Goal: Information Seeking & Learning: Learn about a topic

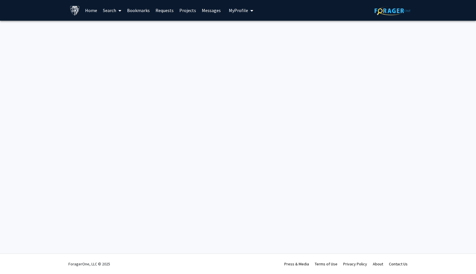
click at [88, 11] on link "Home" at bounding box center [91, 10] width 18 height 20
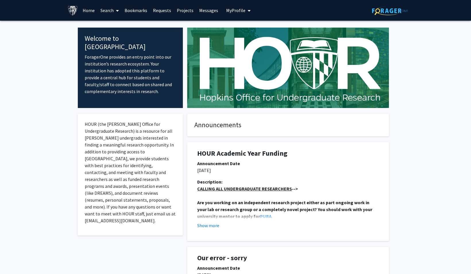
click at [106, 11] on link "Search" at bounding box center [110, 10] width 24 height 20
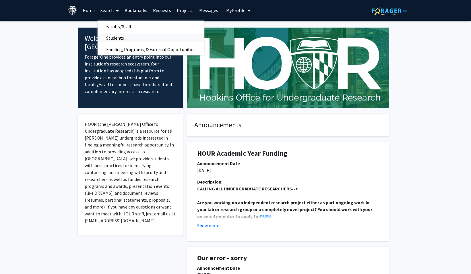
click at [116, 41] on span "Students" at bounding box center [115, 37] width 35 height 11
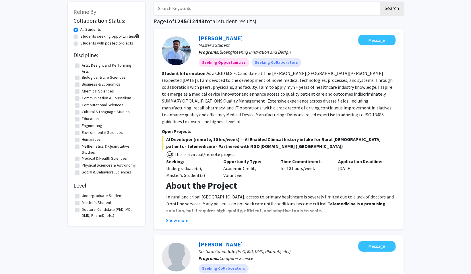
scroll to position [29, 0]
click at [94, 196] on label "Undergraduate Student" at bounding box center [102, 195] width 41 height 6
click at [86, 196] on input "Undergraduate Student" at bounding box center [84, 194] width 4 height 4
checkbox input "true"
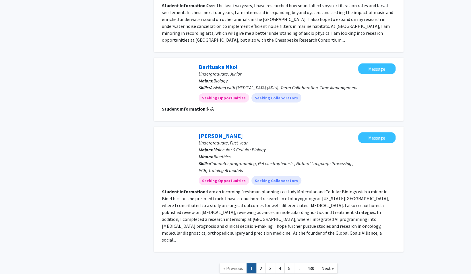
scroll to position [848, 0]
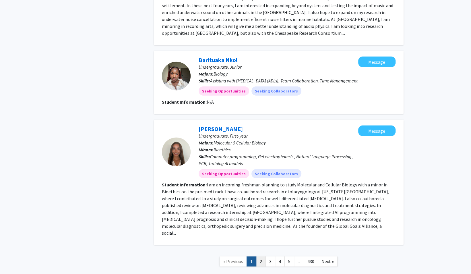
click at [260, 256] on link "2" at bounding box center [261, 261] width 10 height 10
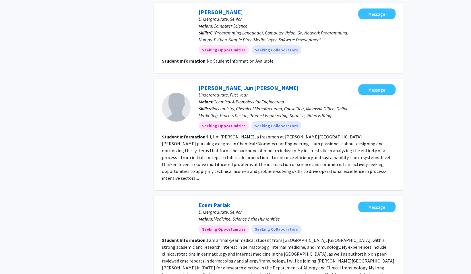
scroll to position [754, 0]
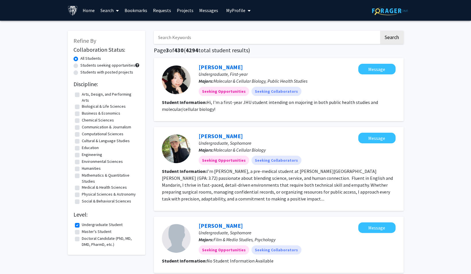
click at [82, 156] on label "Engineering" at bounding box center [92, 155] width 20 height 6
click at [82, 155] on input "Engineering" at bounding box center [84, 154] width 4 height 4
checkbox input "true"
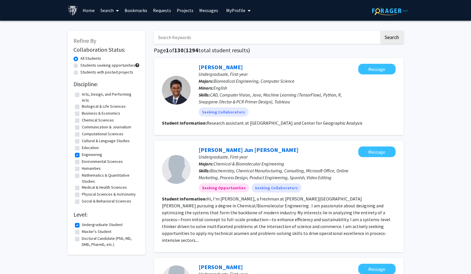
click at [82, 225] on label "Undergraduate Student" at bounding box center [102, 225] width 41 height 6
click at [82, 225] on input "Undergraduate Student" at bounding box center [84, 224] width 4 height 4
checkbox input "false"
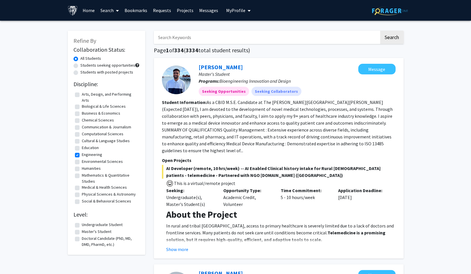
click at [180, 11] on link "Projects" at bounding box center [185, 10] width 22 height 20
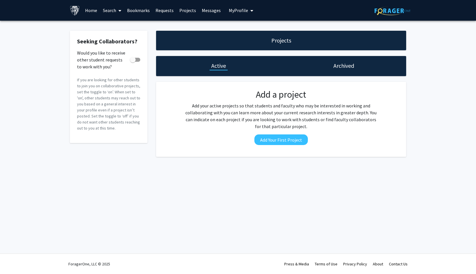
click at [117, 13] on span at bounding box center [118, 11] width 5 height 20
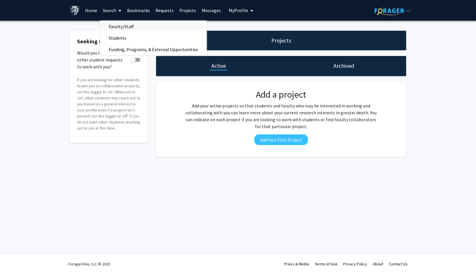
click at [116, 26] on span "Faculty/Staff" at bounding box center [121, 26] width 42 height 11
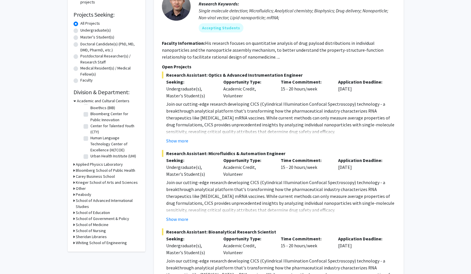
scroll to position [98, 0]
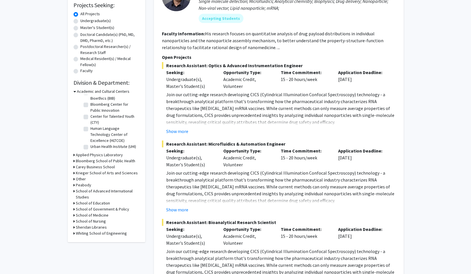
click at [84, 234] on h3 "Whiting School of Engineering" at bounding box center [101, 233] width 51 height 6
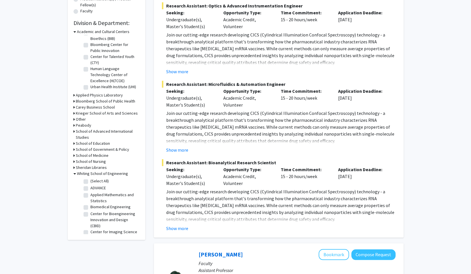
scroll to position [158, 0]
click at [90, 206] on label "Biomedical Engineering" at bounding box center [110, 206] width 40 height 6
click at [90, 206] on input "Biomedical Engineering" at bounding box center [92, 205] width 4 height 4
checkbox input "true"
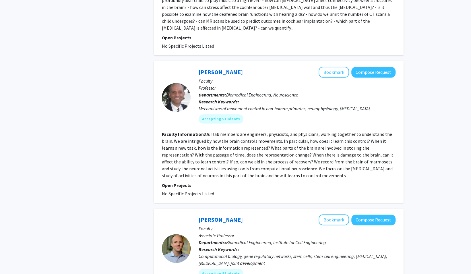
scroll to position [396, 0]
